Goal: Task Accomplishment & Management: Manage account settings

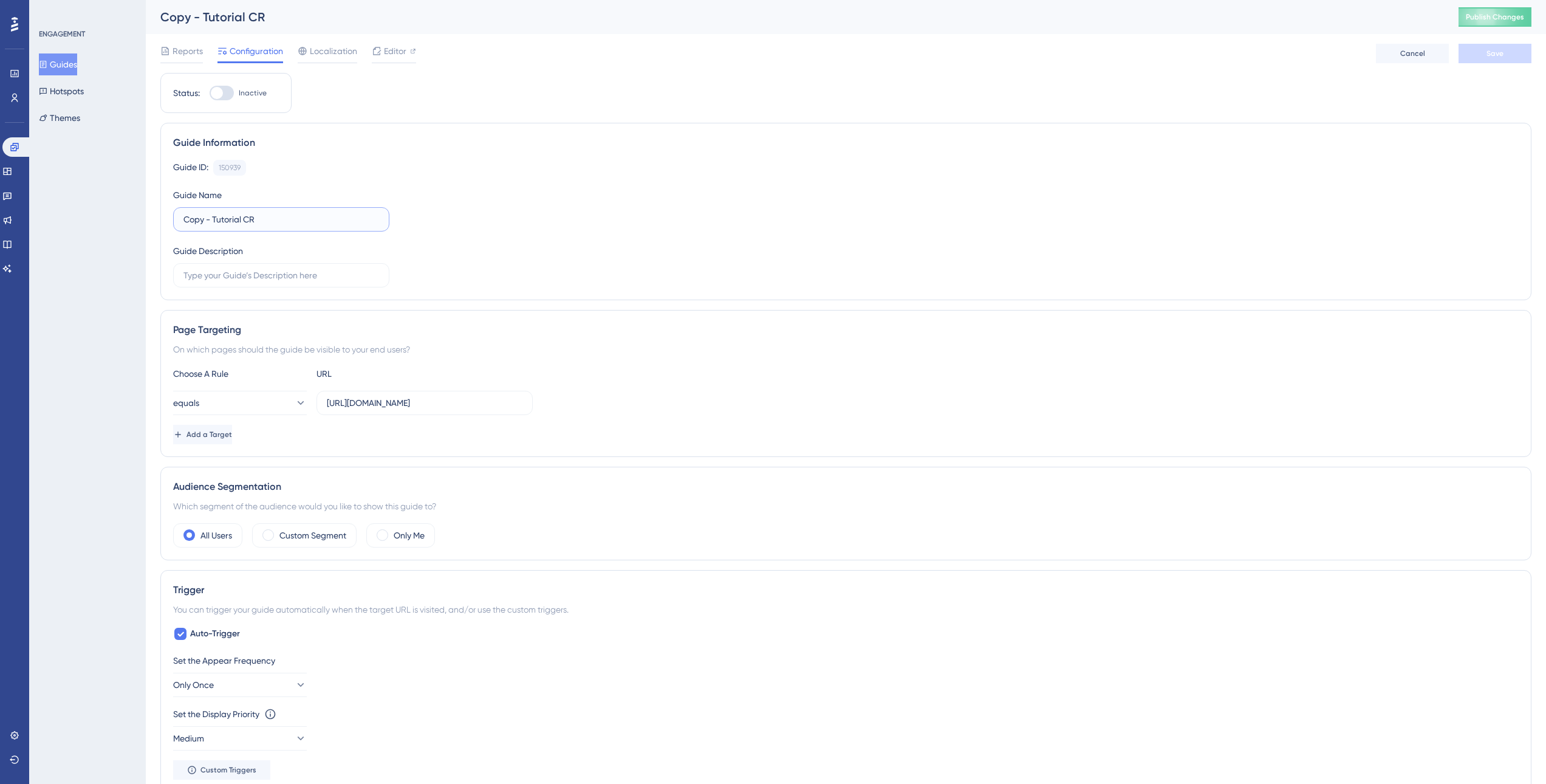
drag, startPoint x: 270, startPoint y: 222, endPoint x: 170, endPoint y: 222, distance: 100.0
click at [171, 222] on div "Guide Information Guide ID: 150939 Copy Guide Name Copy - Tutorial CR Guide Des…" at bounding box center [845, 211] width 1371 height 177
click at [1487, 52] on span "Save" at bounding box center [1496, 53] width 17 height 9
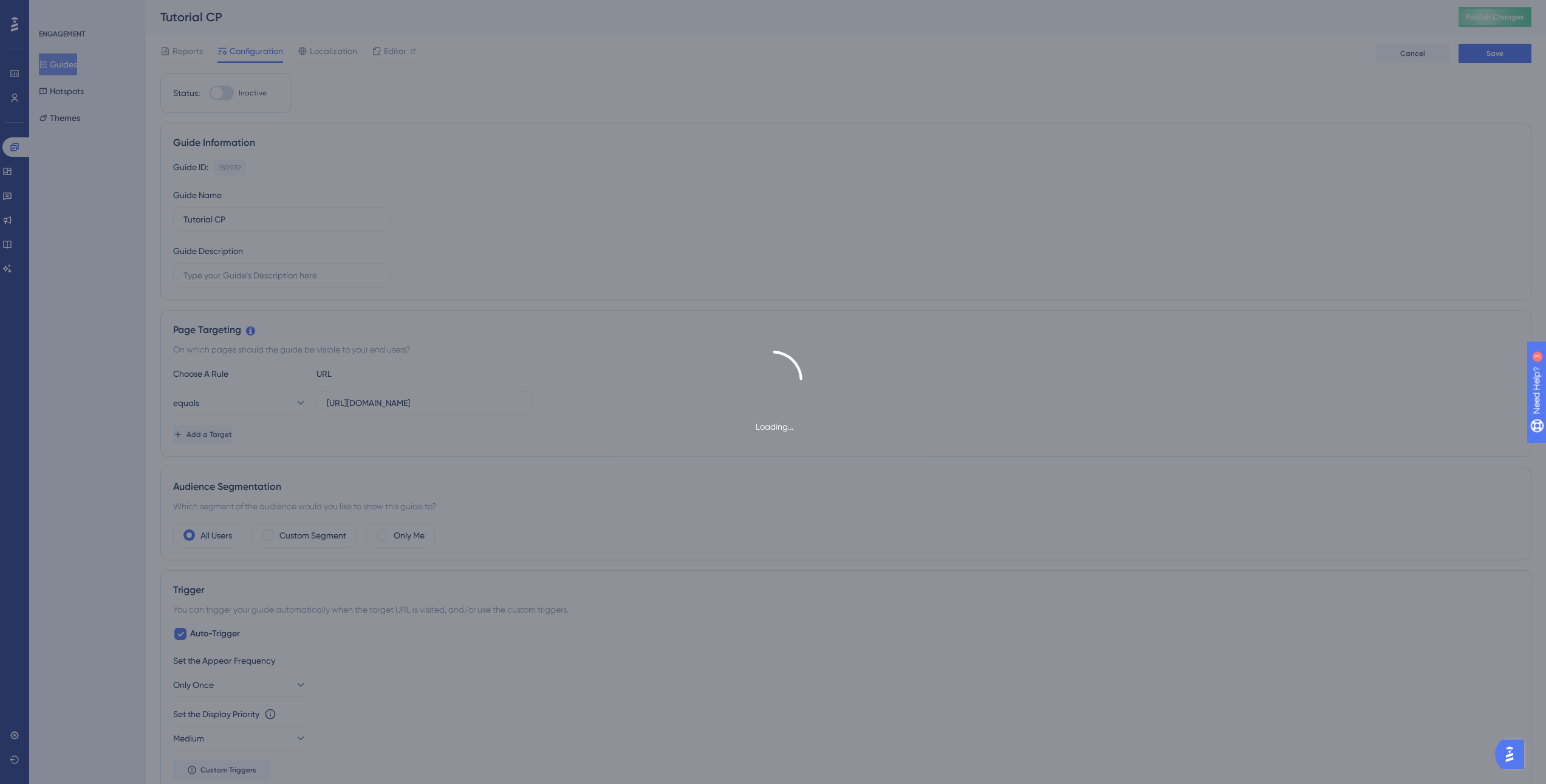
type input "Tutorial CP-1"
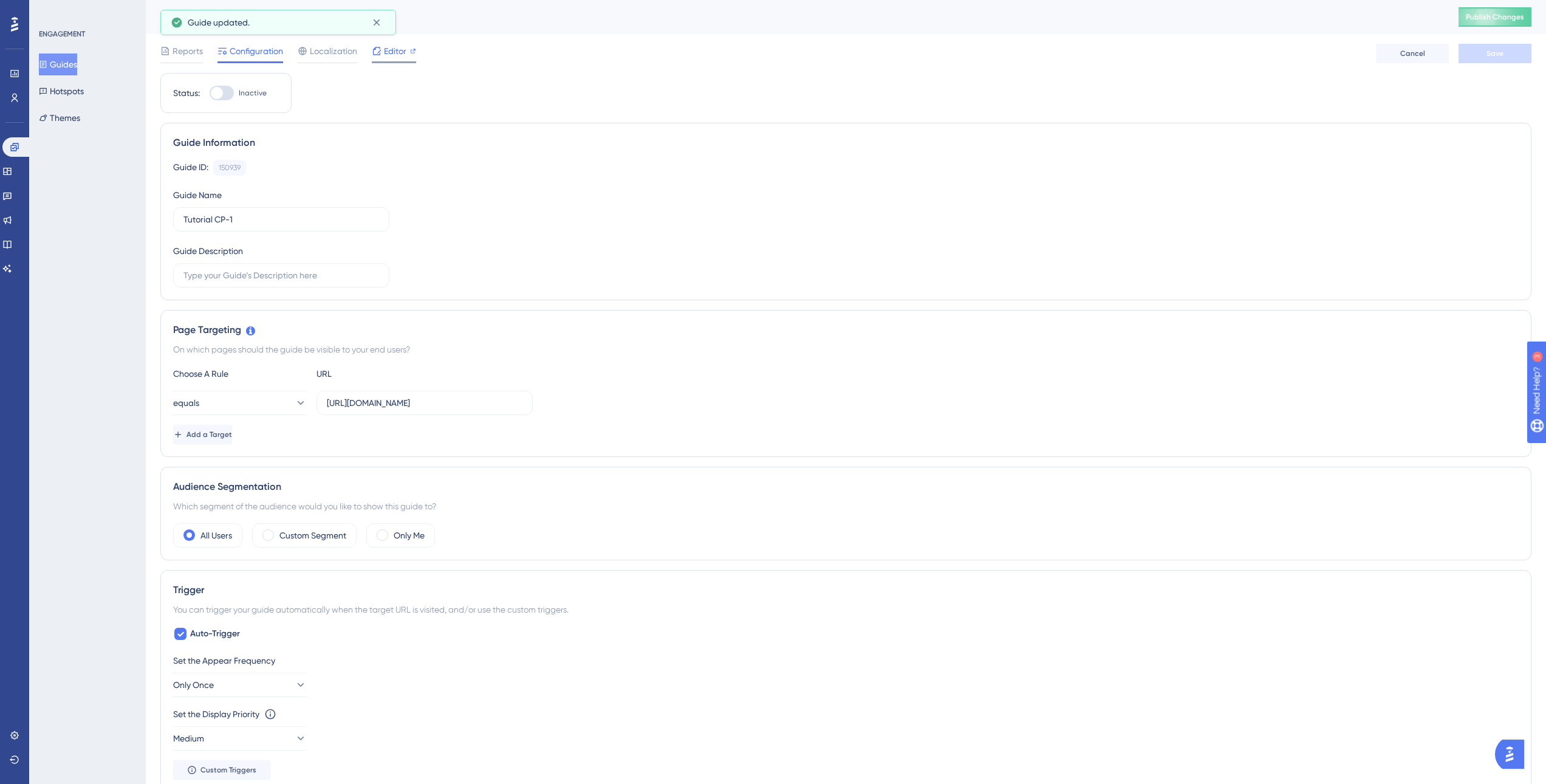
click at [394, 54] on span "Editor" at bounding box center [395, 50] width 22 height 14
click at [273, 224] on input "Tutorial CP-1" at bounding box center [281, 220] width 196 height 14
type input "Tutorial CP"
click at [1497, 49] on span "Save" at bounding box center [1496, 53] width 17 height 9
drag, startPoint x: 214, startPoint y: 222, endPoint x: 28, endPoint y: 233, distance: 186.3
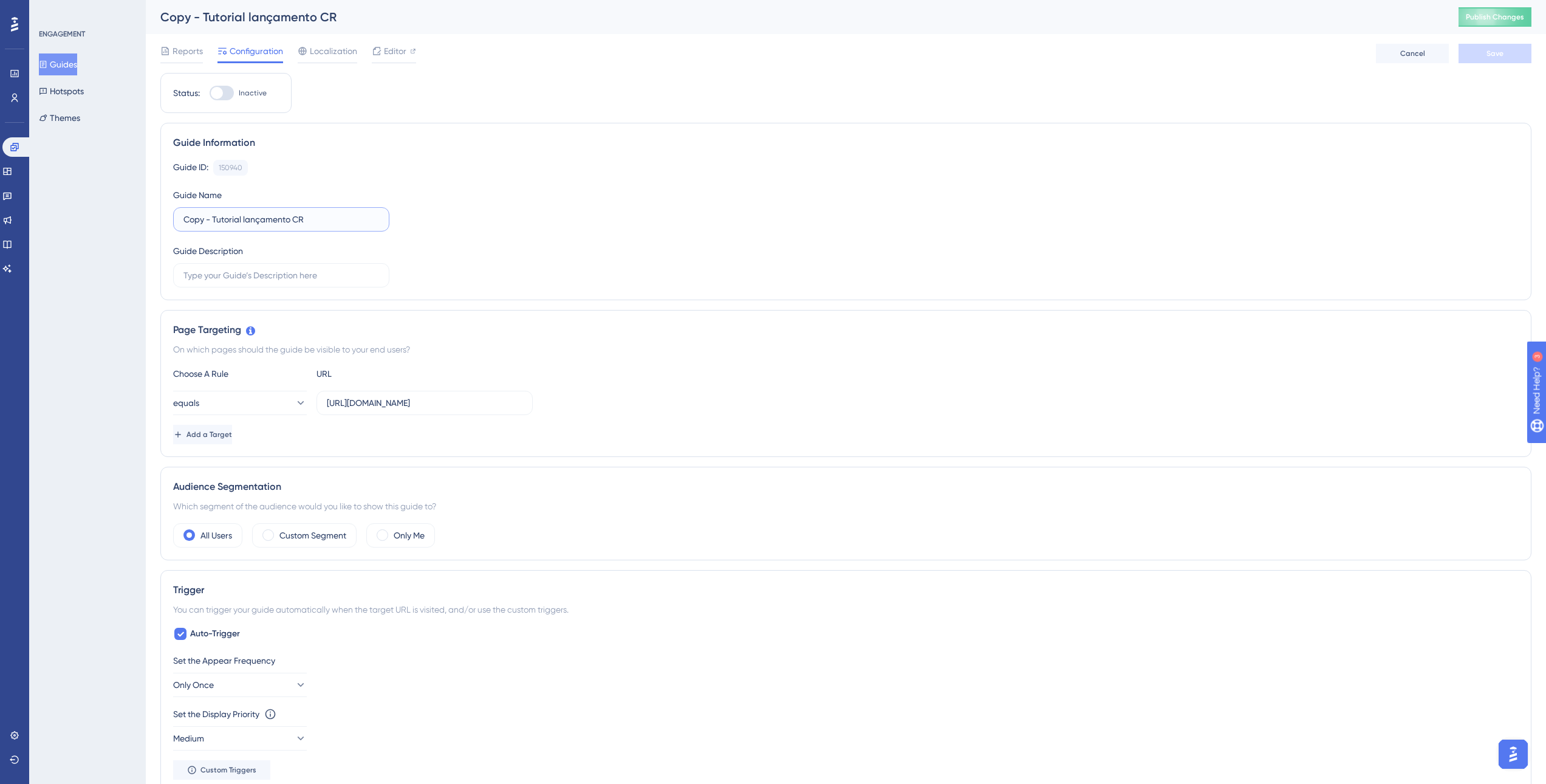
click at [146, 232] on div "Performance Users Engagement Widgets Feedback Product Updates Knowledge Base AI…" at bounding box center [845, 635] width 1400 height 1270
click at [285, 218] on input "Tutorial lançamento CR" at bounding box center [281, 220] width 196 height 14
type input "Tutorial lançamento CP"
click at [1520, 52] on button "Save" at bounding box center [1496, 53] width 73 height 20
click at [388, 49] on span "Editor" at bounding box center [395, 50] width 22 height 14
